Goal: Task Accomplishment & Management: Use online tool/utility

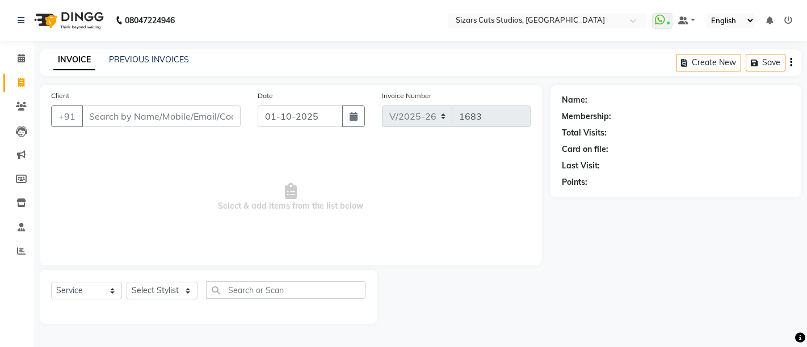
select select "5579"
select select "service"
click at [119, 117] on input "Client" at bounding box center [161, 117] width 159 height 22
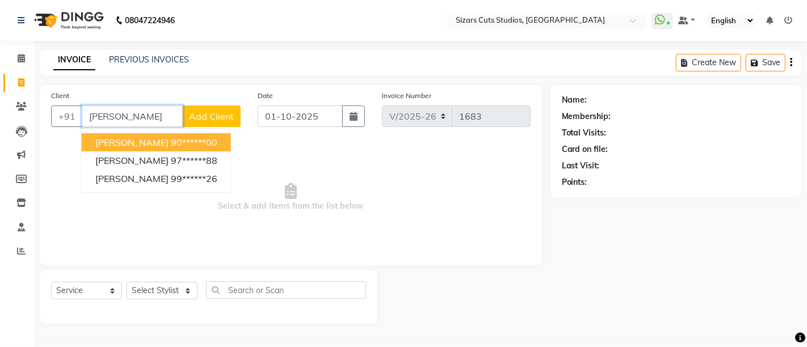
click at [143, 111] on input "[PERSON_NAME]" at bounding box center [132, 117] width 101 height 22
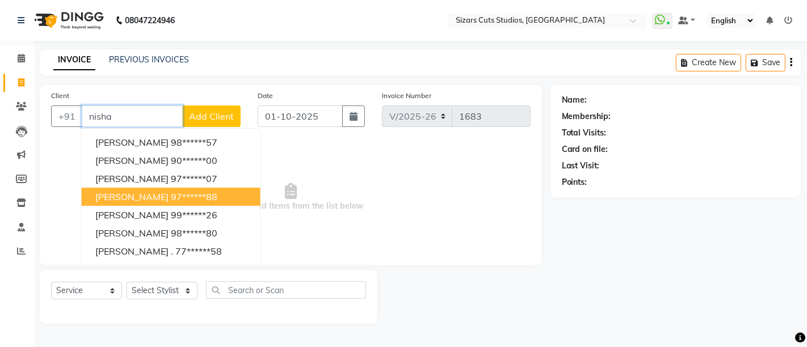
click at [178, 188] on button "[PERSON_NAME] 97******88" at bounding box center [171, 197] width 179 height 18
type input "97******88"
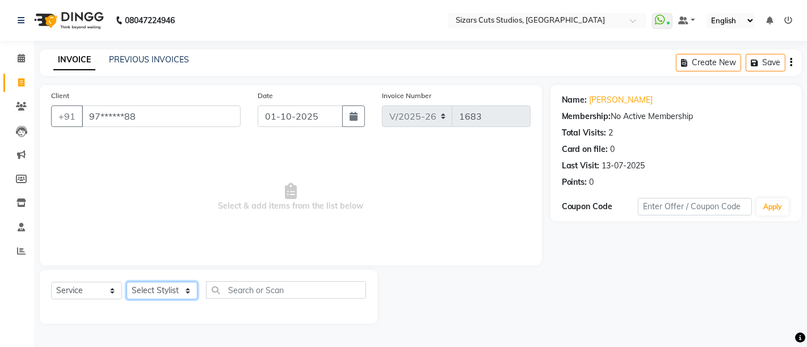
drag, startPoint x: 171, startPoint y: 293, endPoint x: 174, endPoint y: 287, distance: 6.6
click at [171, 292] on select "Select Stylist Admin [PERSON_NAME] [PERSON_NAME] [PERSON_NAME] Priyanka [PERSON…" at bounding box center [162, 291] width 71 height 18
select select "37989"
click at [127, 282] on select "Select Stylist Admin [PERSON_NAME] [PERSON_NAME] [PERSON_NAME] Priyanka [PERSON…" at bounding box center [162, 291] width 71 height 18
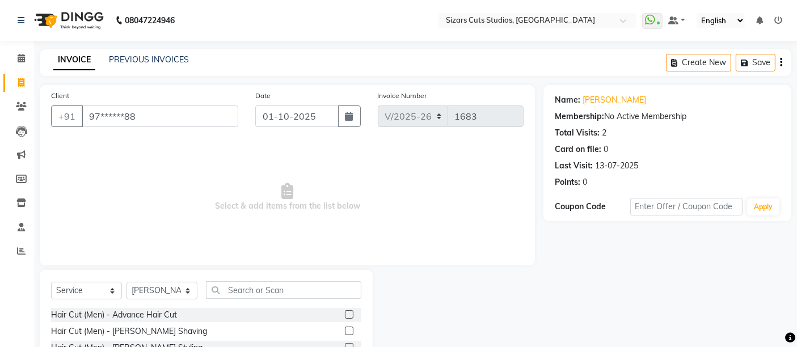
drag, startPoint x: 337, startPoint y: 315, endPoint x: 376, endPoint y: 281, distance: 51.5
click at [345, 313] on label at bounding box center [349, 314] width 9 height 9
click at [345, 313] on input "checkbox" at bounding box center [348, 315] width 7 height 7
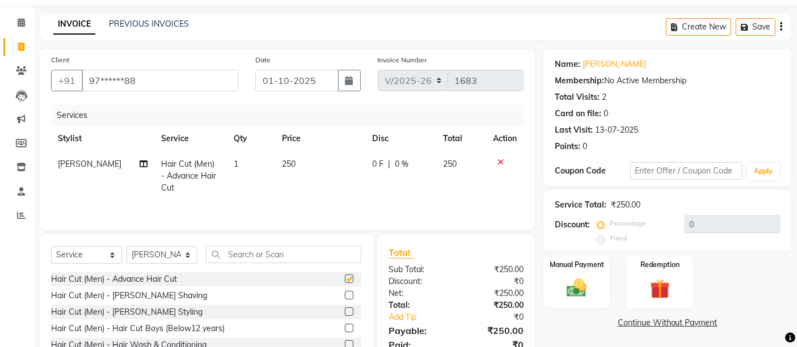
checkbox input "false"
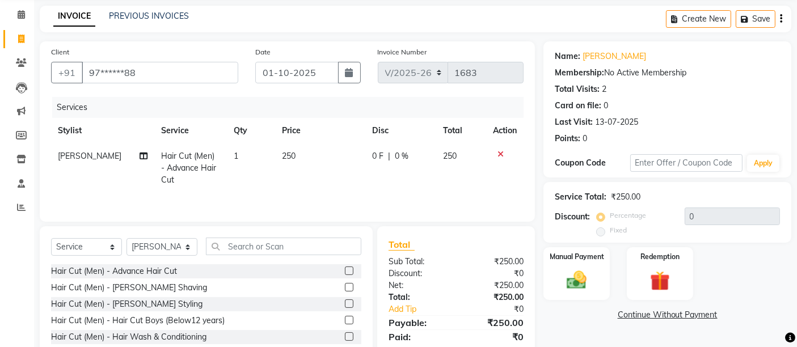
scroll to position [63, 0]
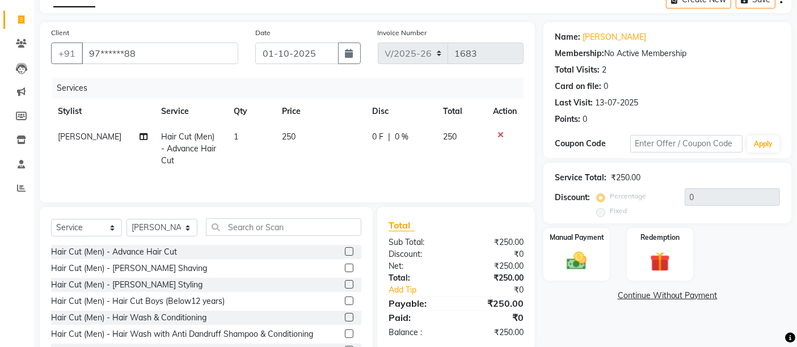
click at [345, 284] on div at bounding box center [353, 285] width 16 height 14
click at [345, 285] on label at bounding box center [349, 284] width 9 height 9
click at [345, 285] on input "checkbox" at bounding box center [348, 285] width 7 height 7
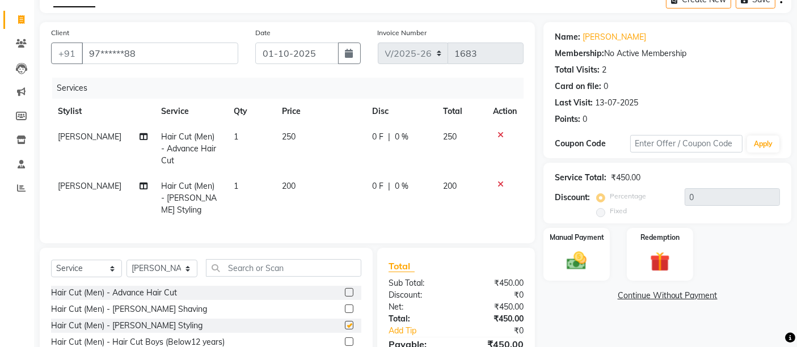
checkbox input "false"
click at [288, 144] on td "250" at bounding box center [320, 148] width 90 height 49
select select "37989"
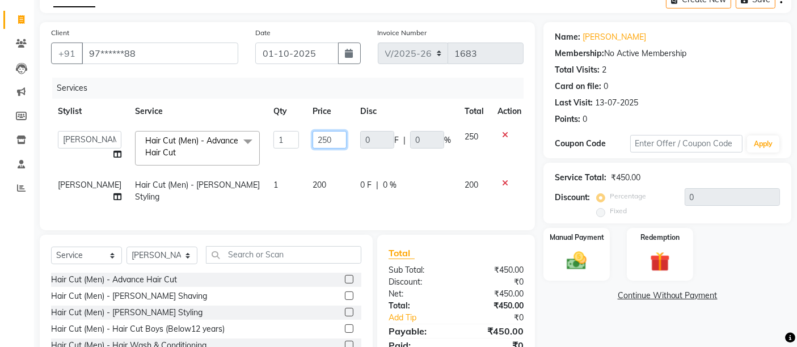
click at [313, 132] on input "250" at bounding box center [330, 140] width 34 height 18
type input "200"
click at [582, 282] on div "Name: [PERSON_NAME] Membership: No Active Membership Total Visits: 2 Card on fi…" at bounding box center [672, 212] width 257 height 380
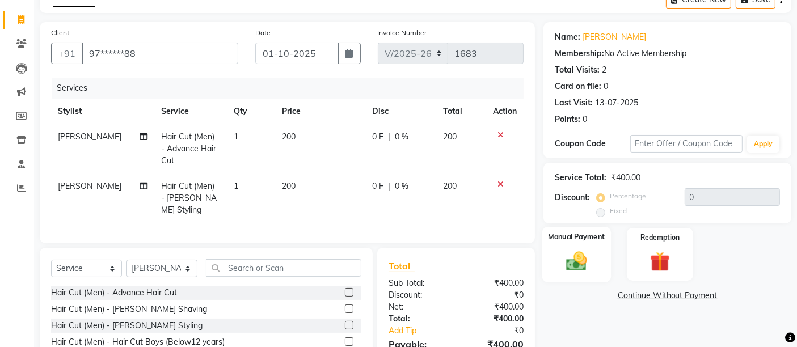
click at [576, 263] on img at bounding box center [577, 261] width 34 height 24
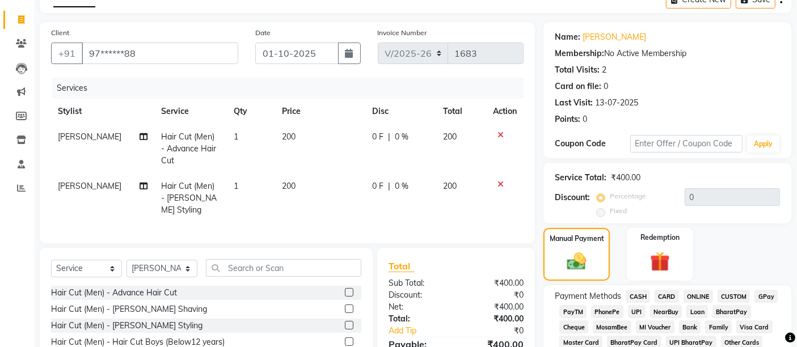
click at [637, 313] on span "UPI" at bounding box center [637, 311] width 18 height 13
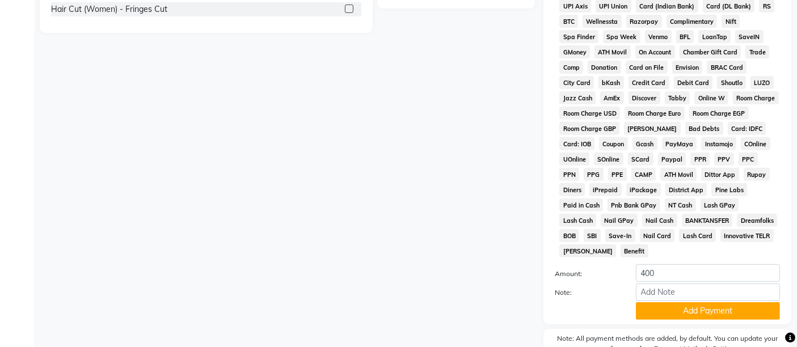
scroll to position [493, 0]
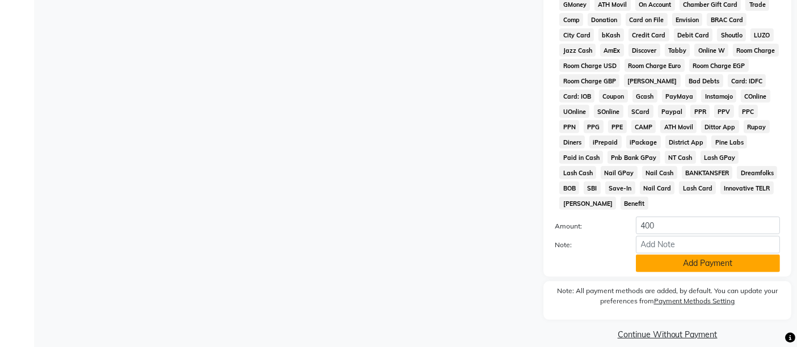
click at [653, 255] on button "Add Payment" at bounding box center [708, 264] width 144 height 18
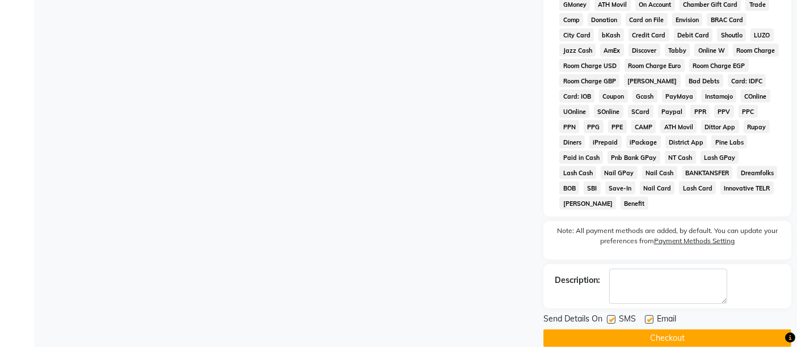
click at [653, 316] on label at bounding box center [649, 320] width 9 height 9
click at [653, 317] on input "checkbox" at bounding box center [648, 320] width 7 height 7
checkbox input "false"
click at [612, 316] on label at bounding box center [611, 320] width 9 height 9
click at [612, 317] on input "checkbox" at bounding box center [610, 320] width 7 height 7
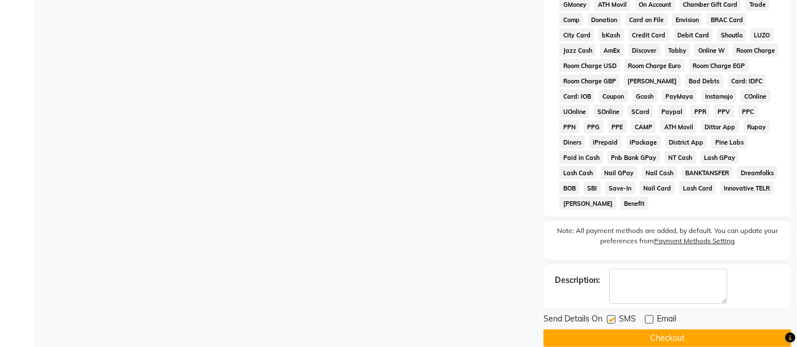
checkbox input "false"
click at [628, 330] on button "Checkout" at bounding box center [668, 339] width 248 height 18
